Goal: Transaction & Acquisition: Subscribe to service/newsletter

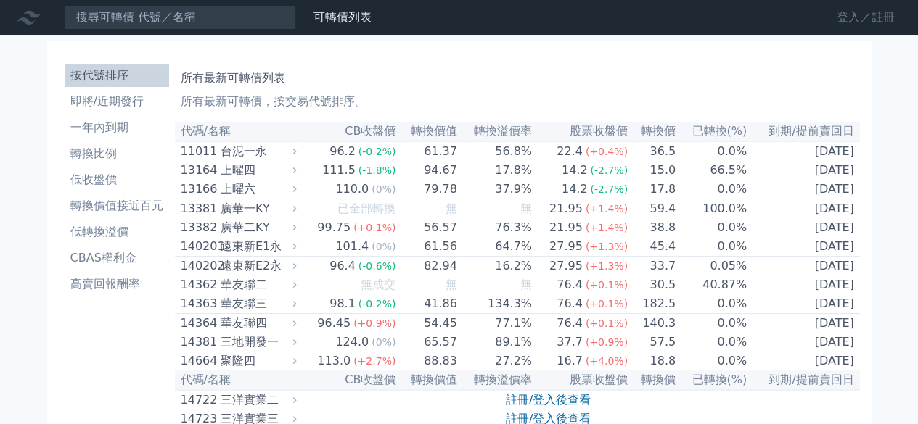
click at [847, 20] on link "登入／註冊" at bounding box center [865, 17] width 81 height 23
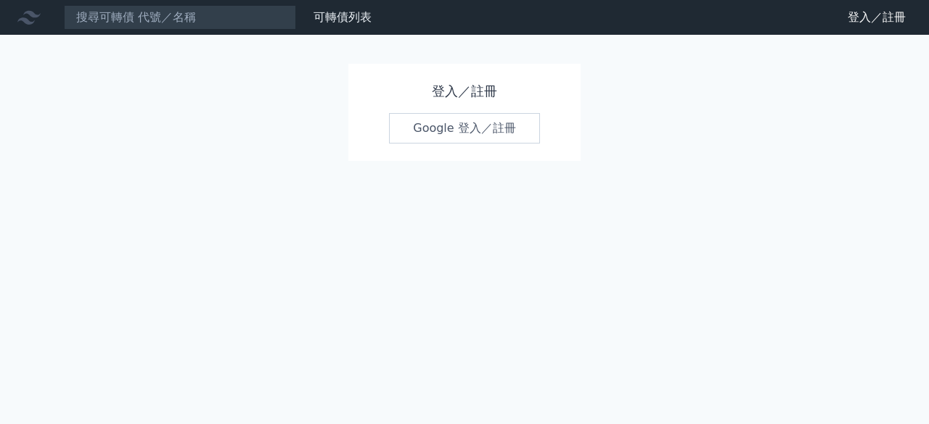
click at [460, 130] on link "Google 登入／註冊" at bounding box center [464, 128] width 151 height 30
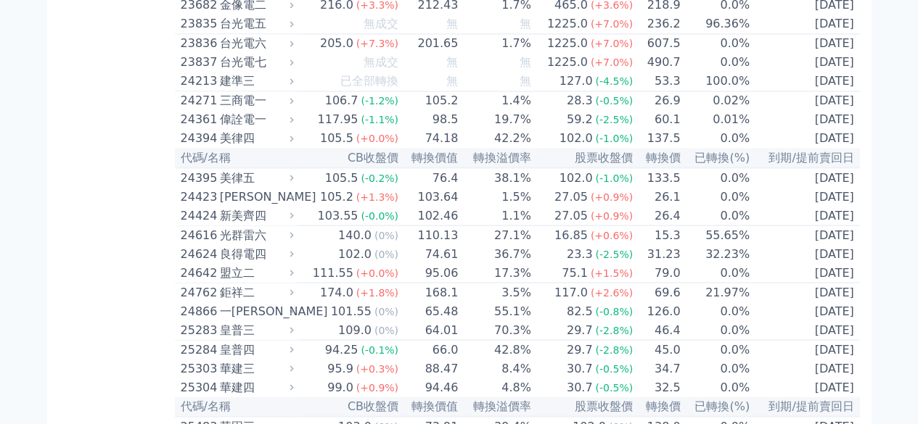
scroll to position [1217, 0]
